Goal: Task Accomplishment & Management: Use online tool/utility

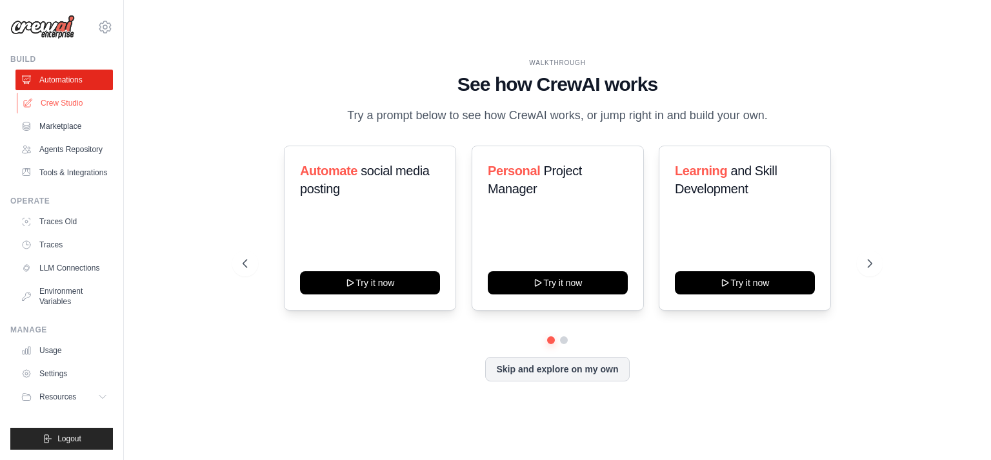
click at [59, 100] on link "Crew Studio" at bounding box center [65, 103] width 97 height 21
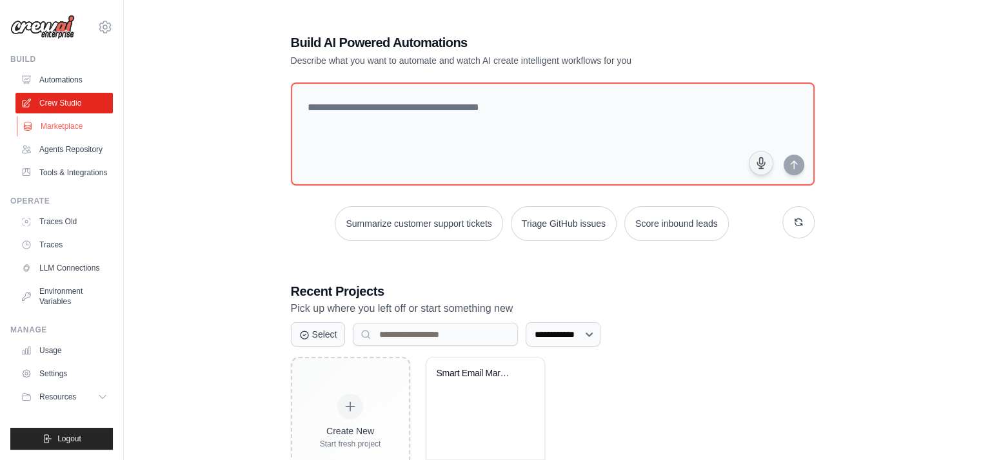
click at [68, 130] on link "Marketplace" at bounding box center [65, 126] width 97 height 21
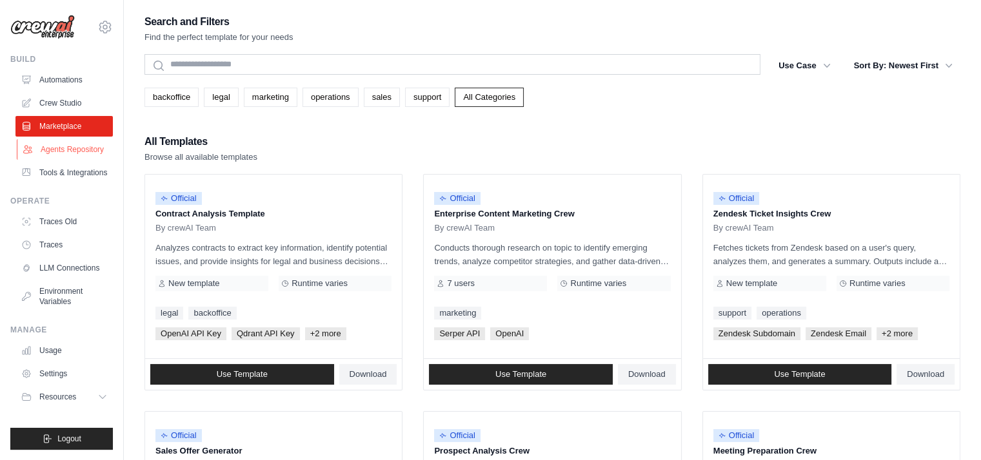
click at [69, 150] on link "Agents Repository" at bounding box center [65, 149] width 97 height 21
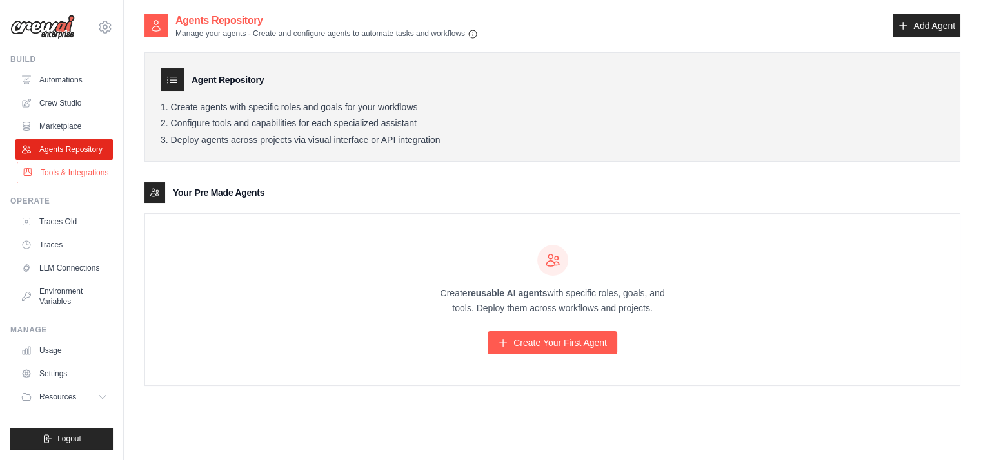
click at [76, 174] on link "Tools & Integrations" at bounding box center [65, 173] width 97 height 21
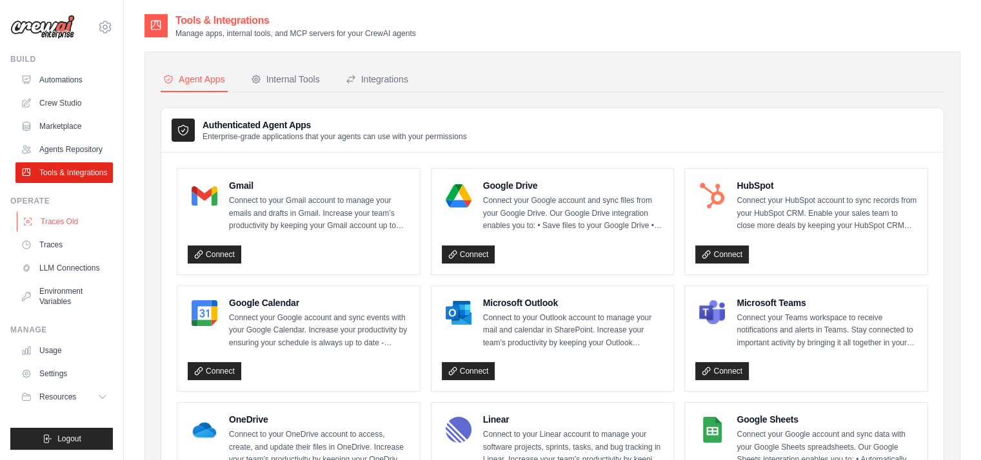
click at [76, 232] on link "Traces Old" at bounding box center [65, 222] width 97 height 21
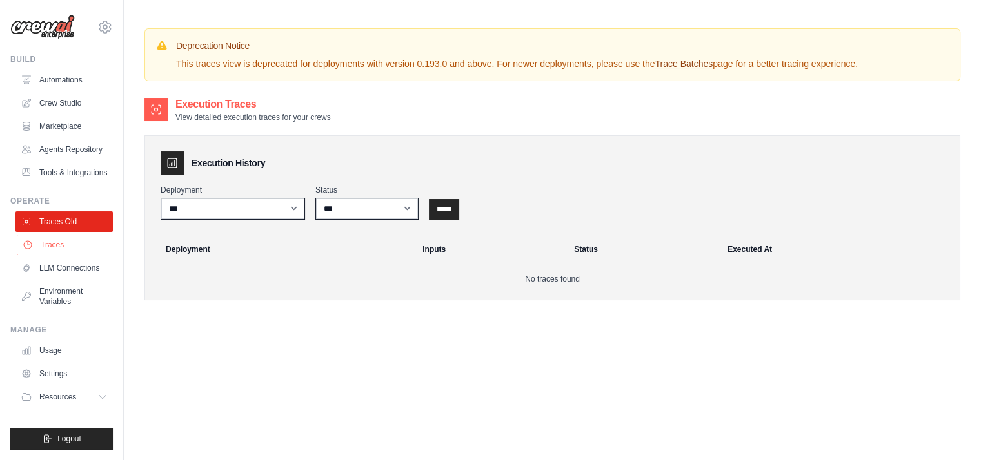
click at [72, 255] on link "Traces" at bounding box center [65, 245] width 97 height 21
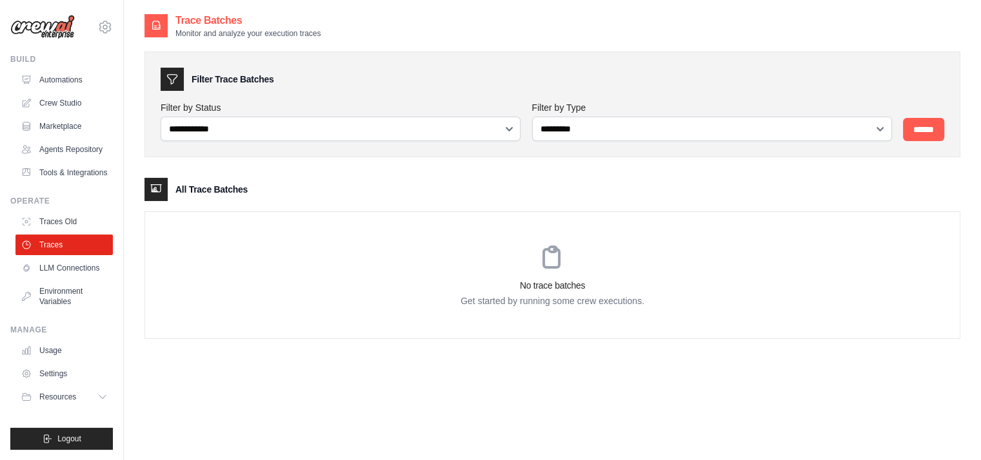
click at [75, 279] on link "LLM Connections" at bounding box center [63, 268] width 97 height 21
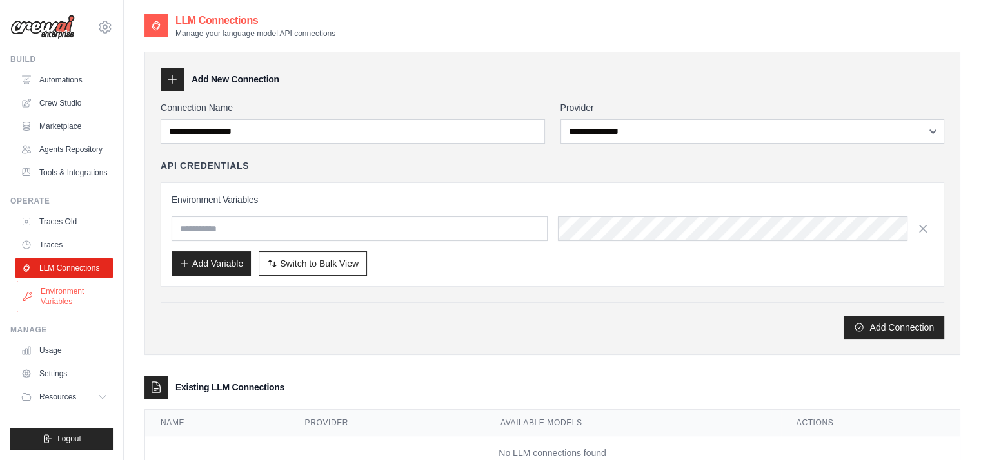
click at [63, 312] on link "Environment Variables" at bounding box center [65, 296] width 97 height 31
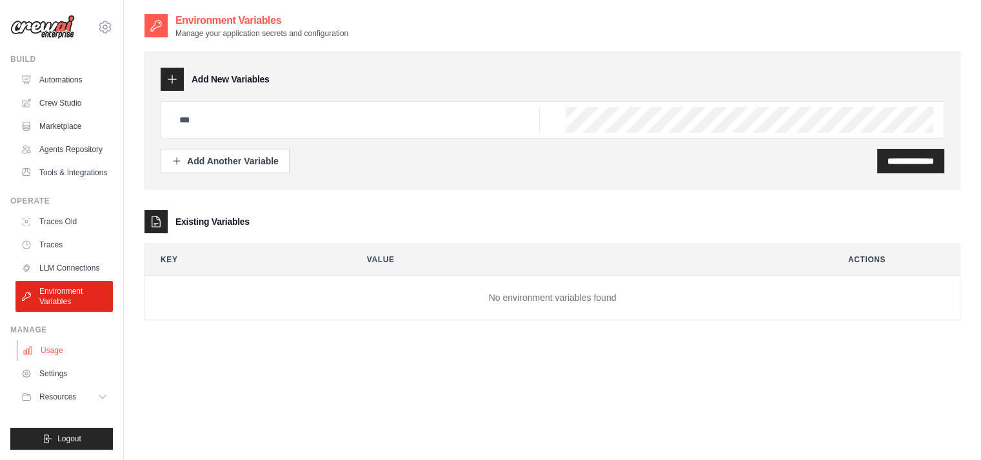
click at [56, 361] on link "Usage" at bounding box center [65, 350] width 97 height 21
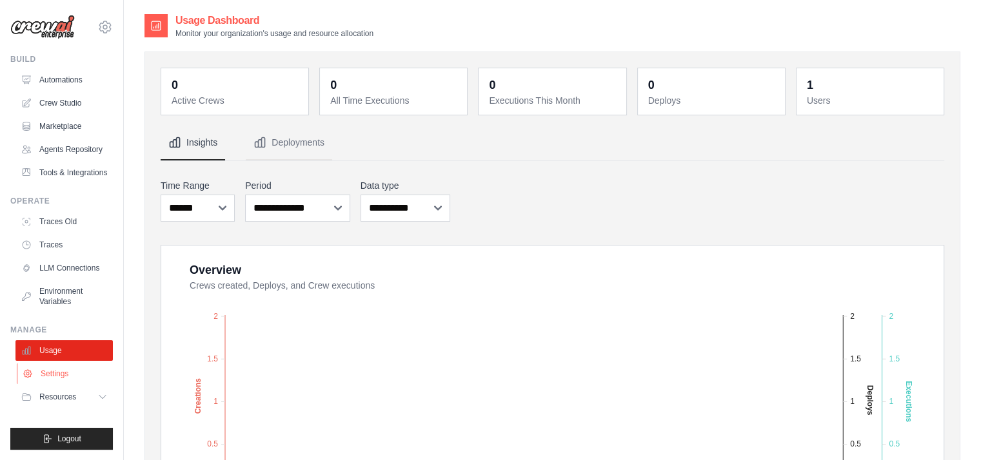
click at [59, 384] on link "Settings" at bounding box center [65, 374] width 97 height 21
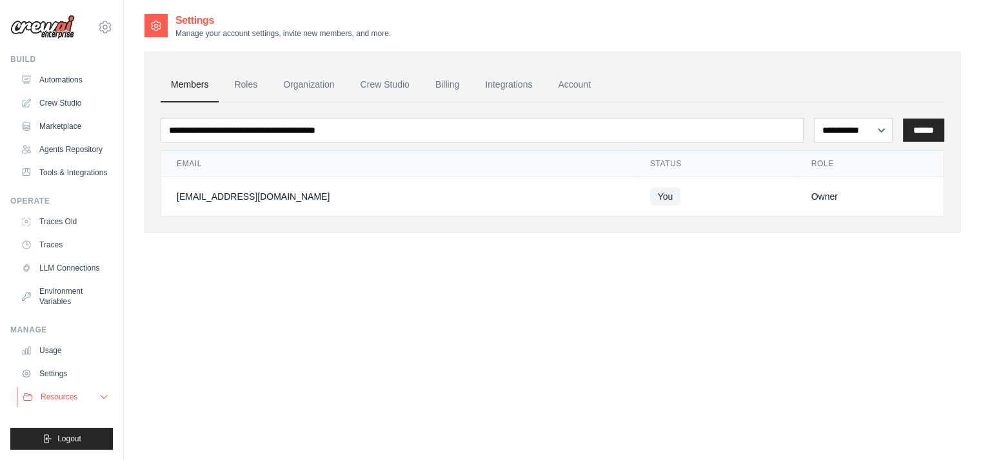
click at [65, 402] on span "Resources" at bounding box center [59, 397] width 37 height 10
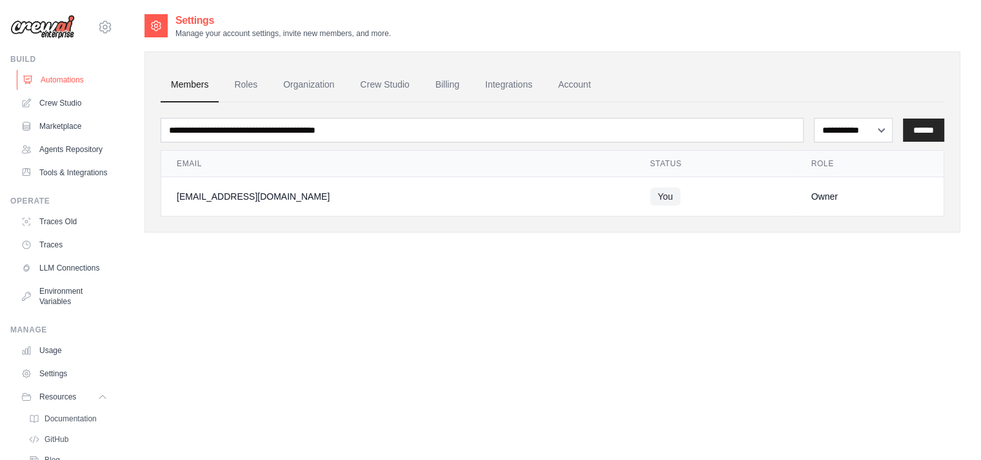
click at [64, 84] on link "Automations" at bounding box center [65, 80] width 97 height 21
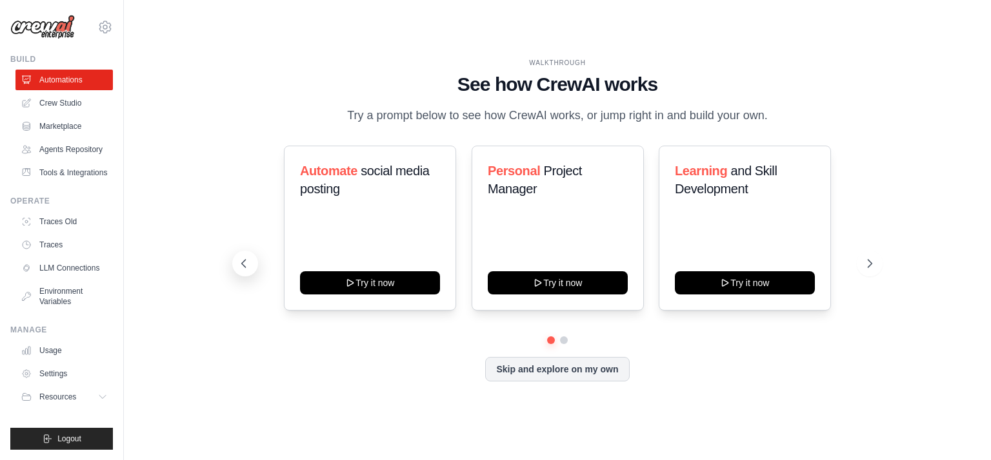
click at [242, 270] on icon at bounding box center [243, 263] width 13 height 13
click at [242, 268] on icon at bounding box center [244, 264] width 4 height 8
click at [871, 270] on icon at bounding box center [870, 263] width 13 height 13
click at [253, 270] on button at bounding box center [245, 264] width 26 height 26
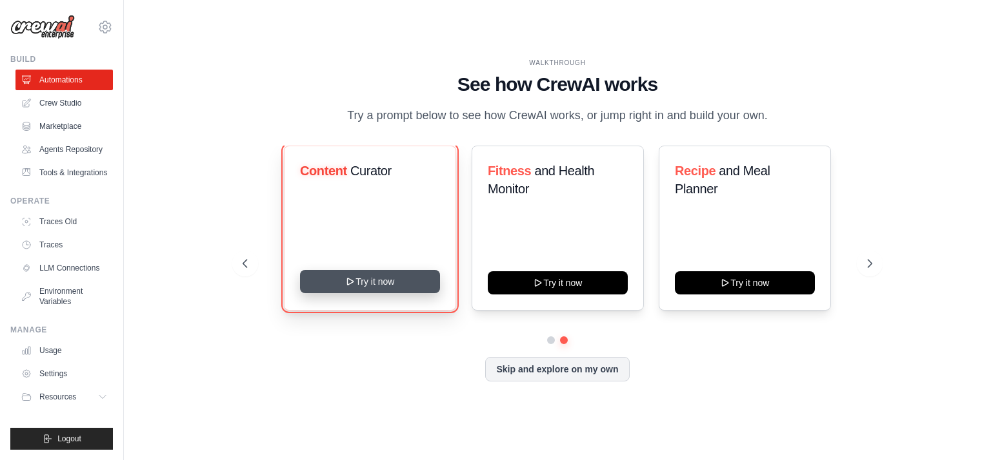
click at [392, 286] on button "Try it now" at bounding box center [370, 281] width 140 height 23
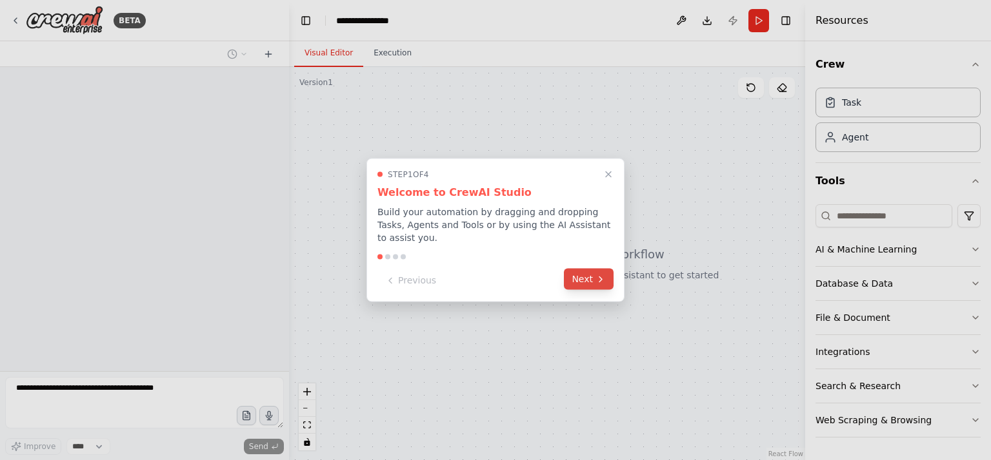
click at [586, 279] on button "Next" at bounding box center [589, 279] width 50 height 21
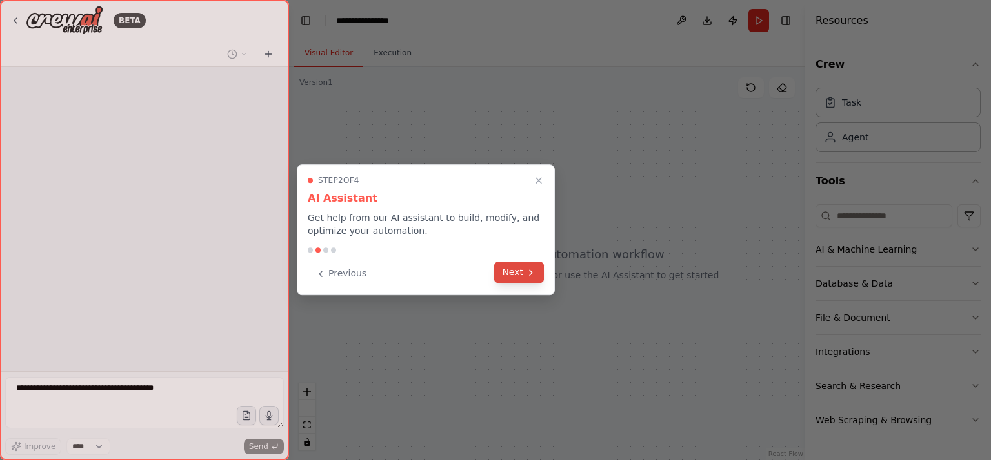
click at [527, 275] on icon at bounding box center [531, 273] width 10 height 10
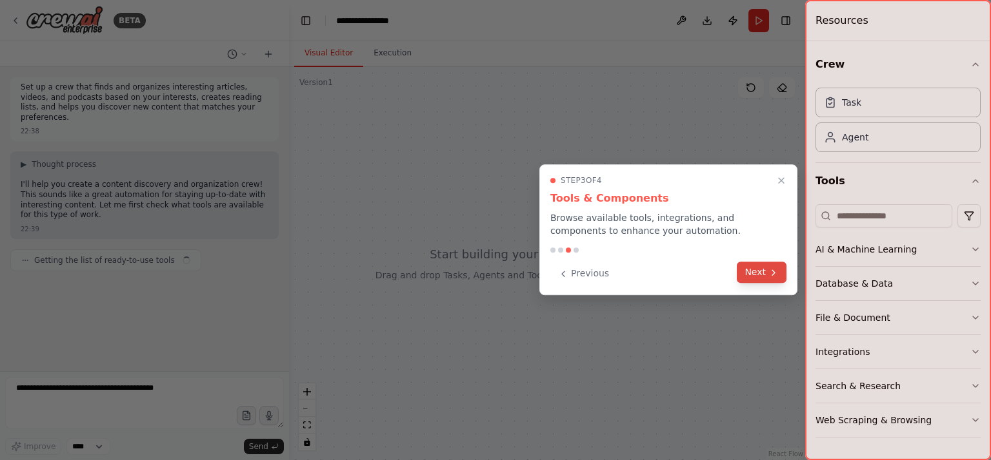
click at [774, 270] on icon at bounding box center [773, 273] width 10 height 10
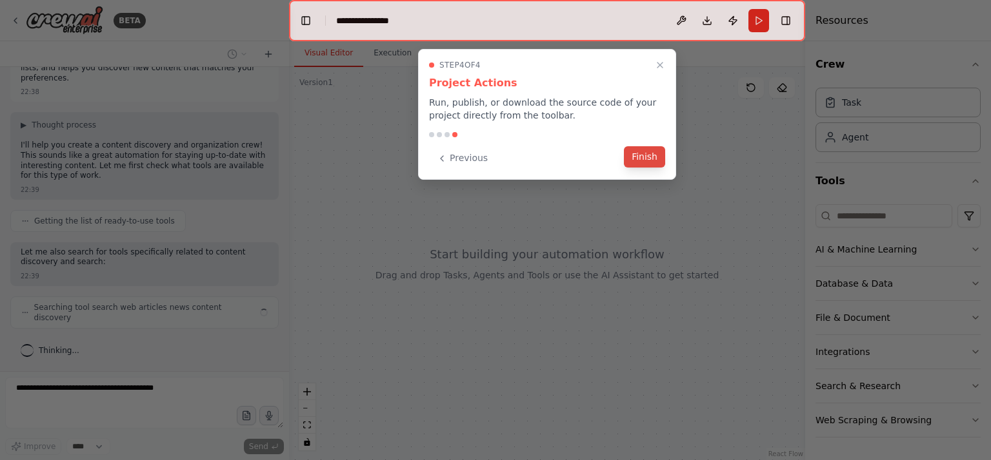
click at [647, 156] on button "Finish" at bounding box center [644, 156] width 41 height 21
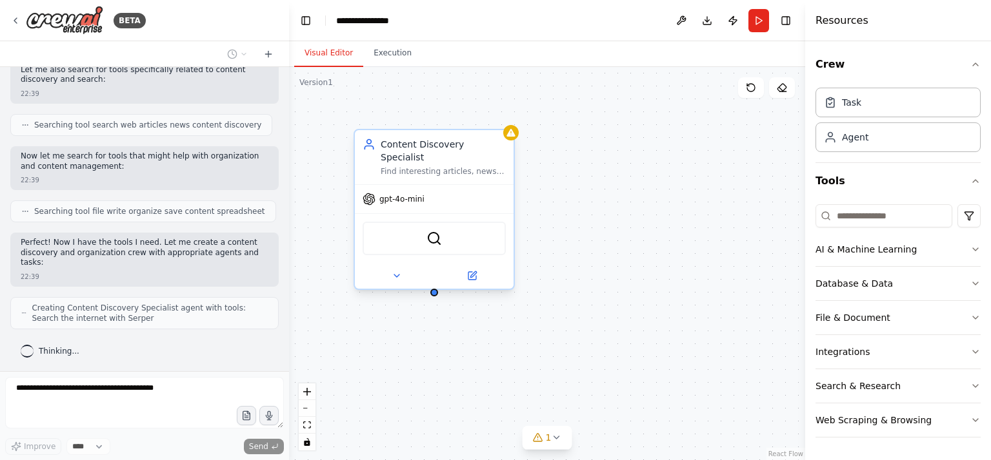
scroll to position [254, 0]
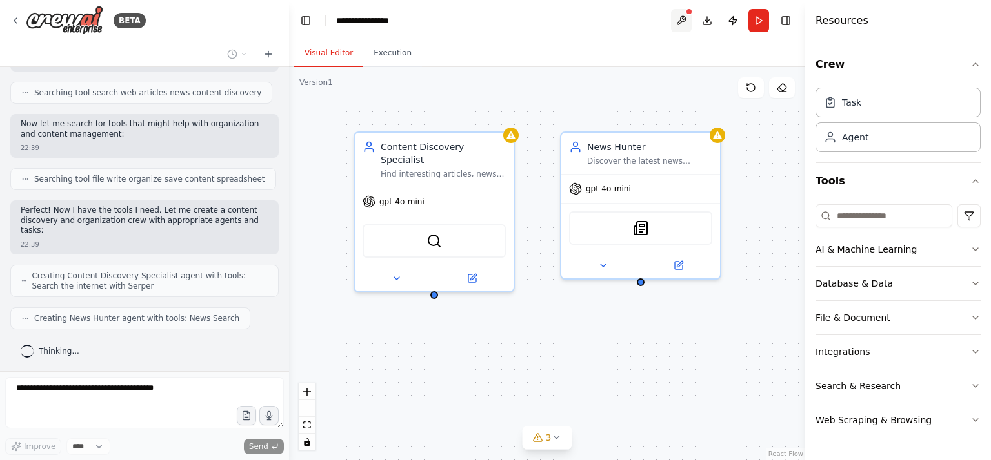
click at [683, 17] on button at bounding box center [681, 20] width 21 height 23
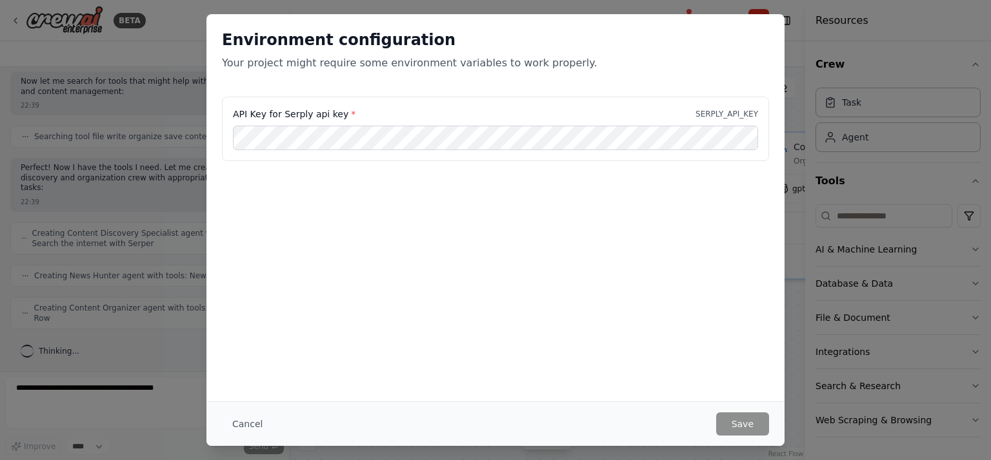
scroll to position [286, 0]
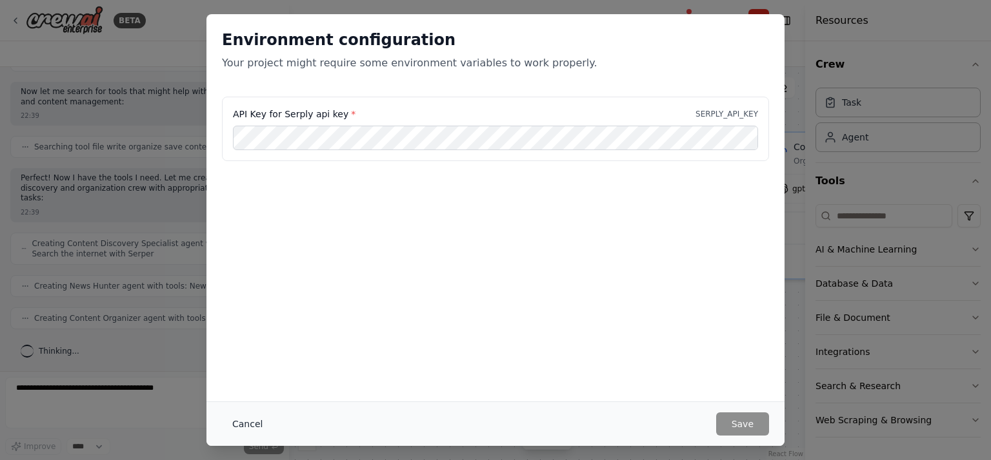
click at [268, 425] on button "Cancel" at bounding box center [247, 424] width 51 height 23
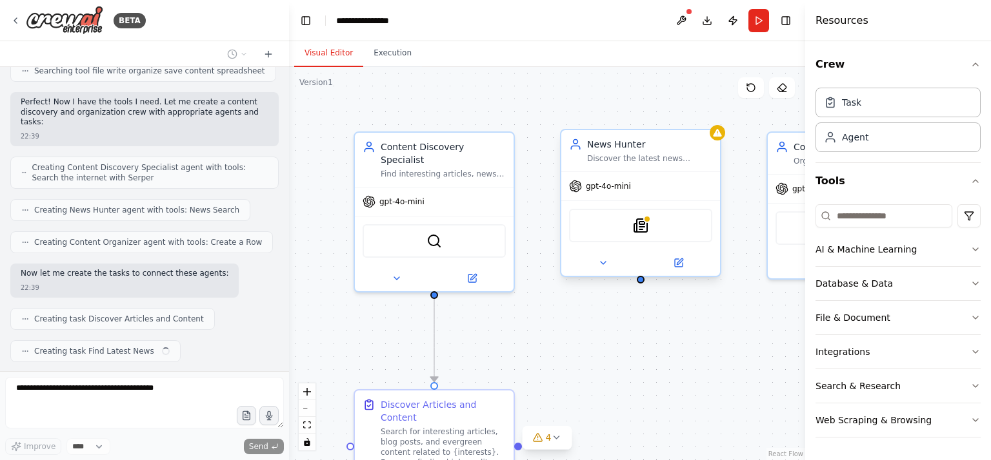
scroll to position [395, 0]
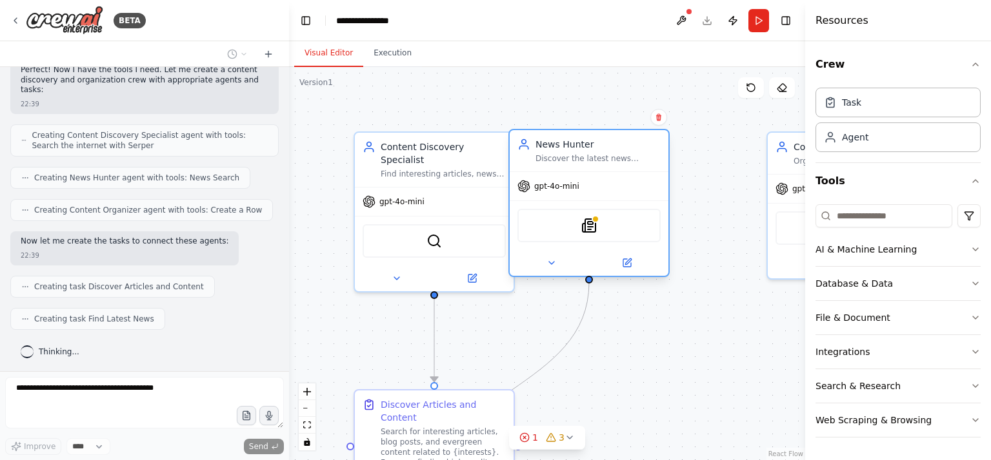
drag, startPoint x: 660, startPoint y: 142, endPoint x: 615, endPoint y: 138, distance: 45.9
click at [615, 138] on div "News Hunter" at bounding box center [597, 144] width 125 height 13
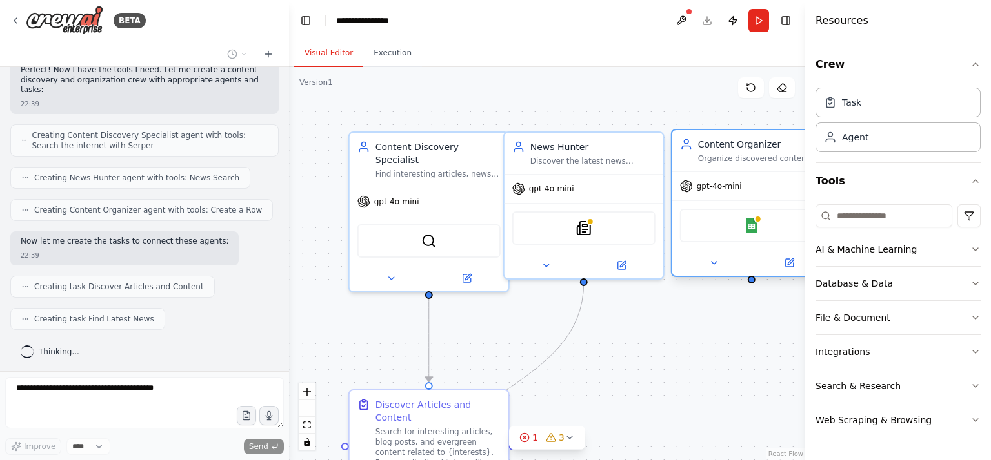
drag, startPoint x: 789, startPoint y: 140, endPoint x: 692, endPoint y: 146, distance: 97.5
click at [692, 146] on div "Content Organizer Organize discovered content into structured reading lists and…" at bounding box center [751, 151] width 143 height 26
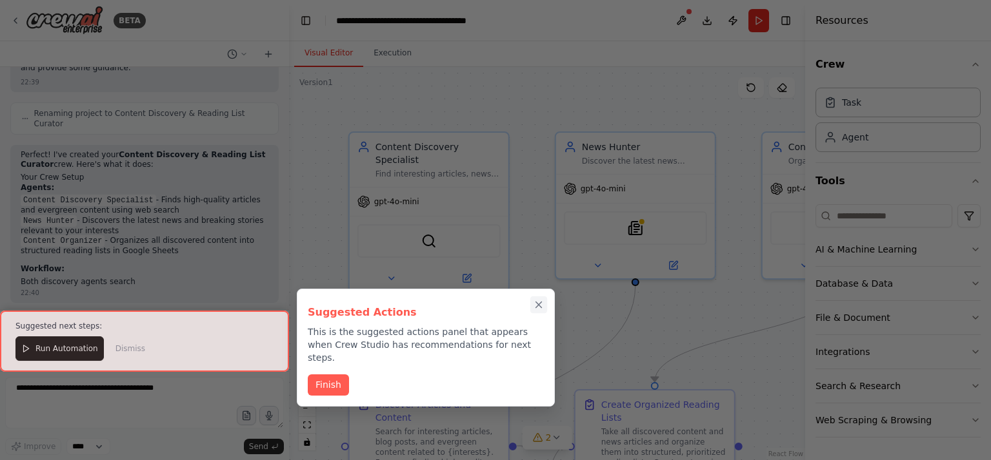
click at [537, 304] on icon "Close walkthrough" at bounding box center [539, 305] width 12 height 12
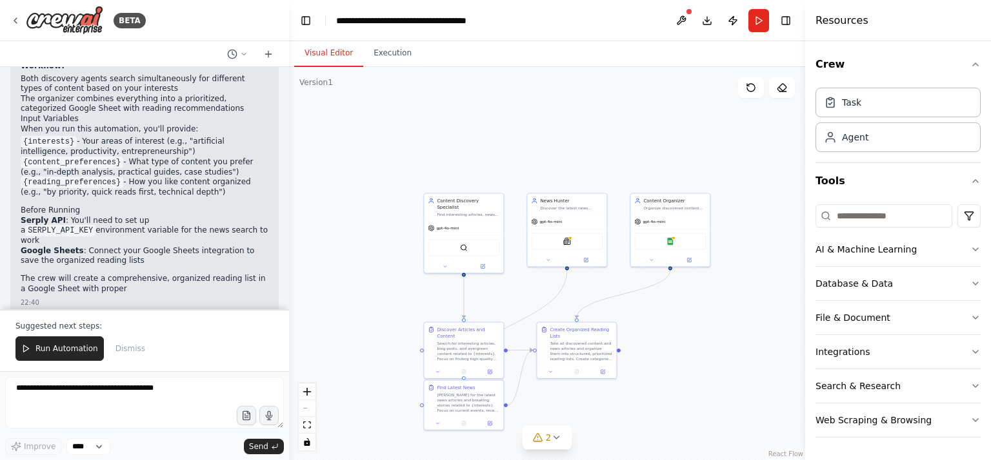
scroll to position [1018, 0]
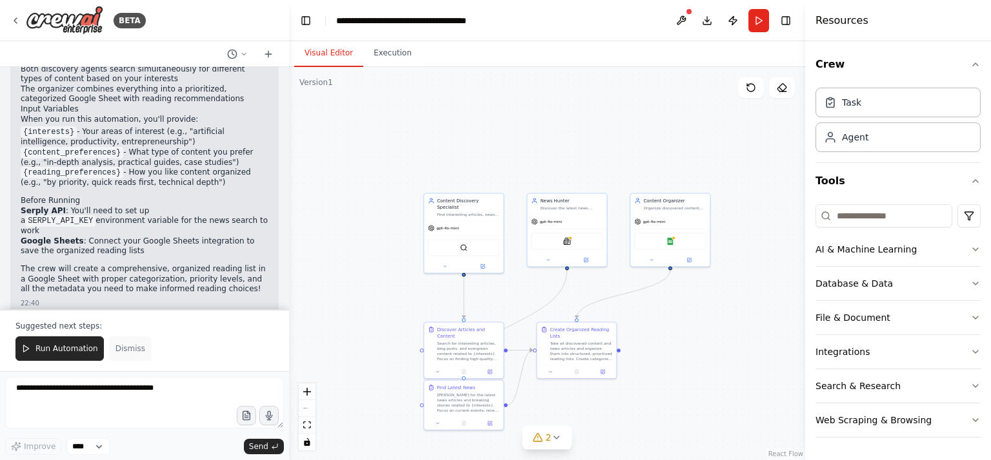
click at [124, 347] on span "Dismiss" at bounding box center [130, 349] width 30 height 10
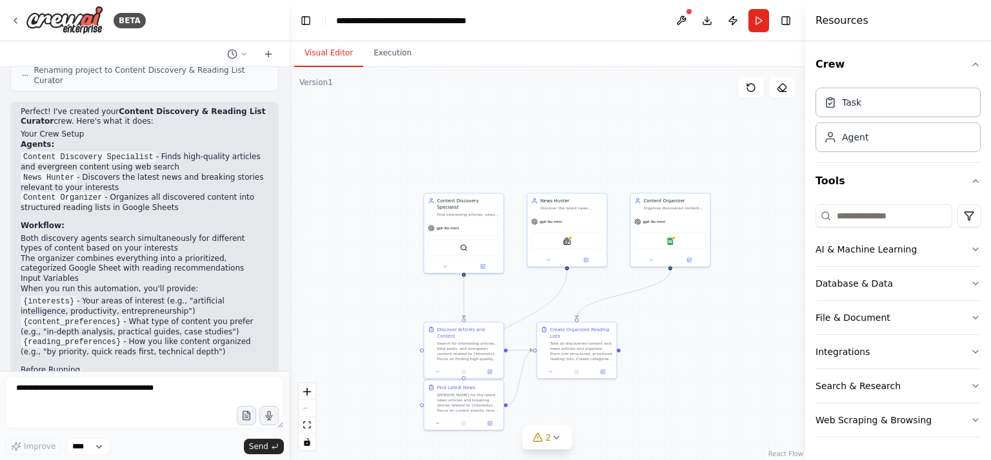
scroll to position [957, 0]
